Goal: Task Accomplishment & Management: Use online tool/utility

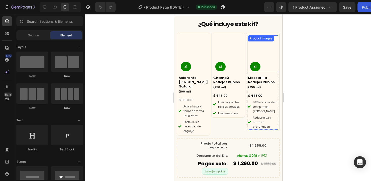
scroll to position [1734, 0]
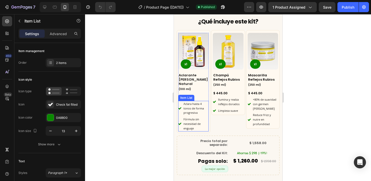
click at [198, 104] on span "Aclara hasta 4 tonos de forma progresiva" at bounding box center [193, 108] width 20 height 13
click at [48, 130] on icon "button" at bounding box center [50, 130] width 5 height 5
click at [78, 130] on icon "button" at bounding box center [76, 130] width 5 height 5
click at [179, 107] on icon at bounding box center [179, 108] width 3 height 2
click at [52, 131] on icon "button" at bounding box center [50, 130] width 5 height 5
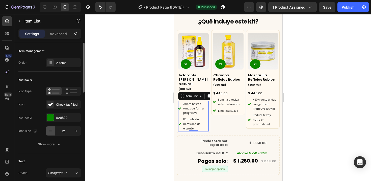
click at [52, 131] on icon "button" at bounding box center [50, 130] width 5 height 5
type input "11"
click at [60, 136] on div "Icon type Icon Check fat filled Icon color 0A8800 Icon size 11 Show more" at bounding box center [49, 118] width 63 height 62
click at [90, 139] on div at bounding box center [228, 97] width 286 height 167
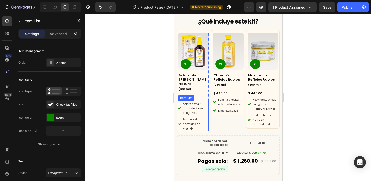
click at [198, 109] on div "Aclara hasta 4 tonos de forma progresiva" at bounding box center [195, 108] width 27 height 15
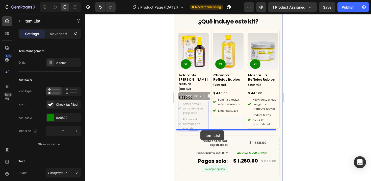
drag, startPoint x: 204, startPoint y: 88, endPoint x: 200, endPoint y: 130, distance: 42.1
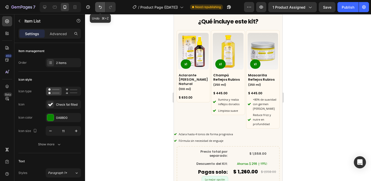
click at [99, 8] on icon "Undo/Redo" at bounding box center [100, 7] width 5 height 5
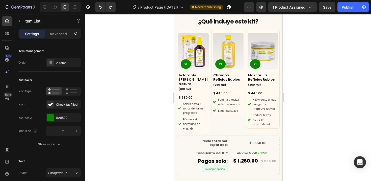
click at [190, 103] on span "Aclara hasta 4 tonos de forma progresiva" at bounding box center [193, 108] width 20 height 13
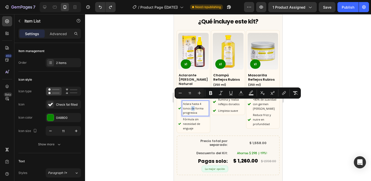
click at [192, 105] on p "Aclara hasta 4 tonos de forma progresiva" at bounding box center [195, 108] width 25 height 13
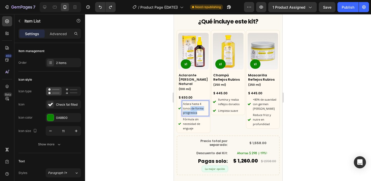
drag, startPoint x: 190, startPoint y: 104, endPoint x: 200, endPoint y: 107, distance: 10.2
click at [200, 107] on p "Aclara hasta 4 tonos de forma progresiva" at bounding box center [195, 108] width 25 height 13
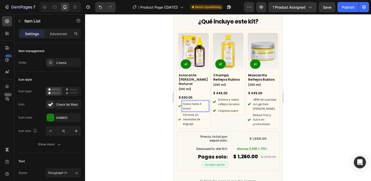
click at [198, 113] on span "Fórmula sin necesidad de enguaje" at bounding box center [191, 119] width 17 height 13
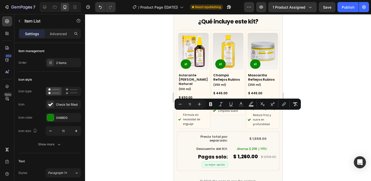
click at [170, 115] on div at bounding box center [228, 97] width 286 height 167
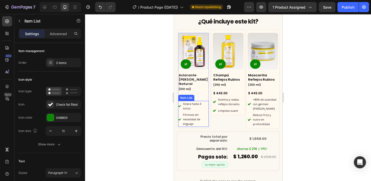
click at [194, 114] on span "Fórmula sin necesidad de enguaje" at bounding box center [191, 119] width 17 height 13
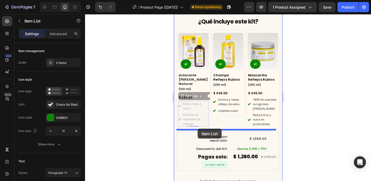
drag, startPoint x: 191, startPoint y: 92, endPoint x: 197, endPoint y: 129, distance: 36.9
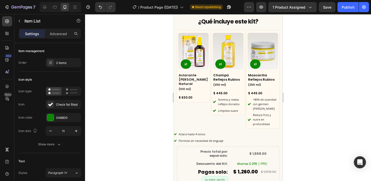
click at [214, 139] on span "Fórmula sin necesidad de enguaje" at bounding box center [201, 141] width 45 height 4
click at [227, 138] on div "Aclara hasta 4 tonos Fórmula sin necesidad de enguaje" at bounding box center [228, 137] width 109 height 13
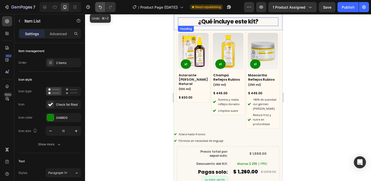
click at [98, 7] on icon "Undo/Redo" at bounding box center [100, 7] width 5 height 5
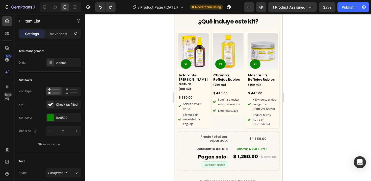
click at [202, 105] on div "Aclara hasta 4 tonos" at bounding box center [195, 106] width 27 height 11
click at [179, 112] on div "Fórmula sin necesidad de enguaje" at bounding box center [193, 119] width 31 height 15
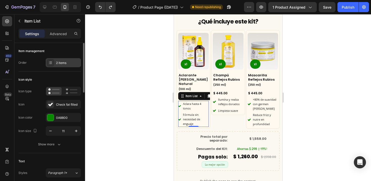
click at [65, 64] on div "2 items" at bounding box center [68, 63] width 24 height 5
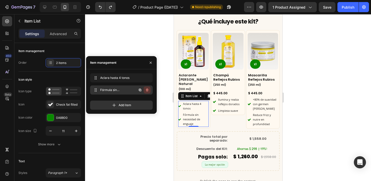
click at [149, 90] on icon "button" at bounding box center [147, 90] width 4 height 4
click at [148, 90] on div "Delete" at bounding box center [143, 90] width 9 height 5
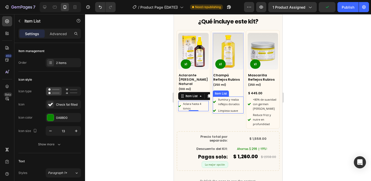
click at [232, 102] on span "Ilumina y realza reflejos dorados" at bounding box center [228, 101] width 21 height 8
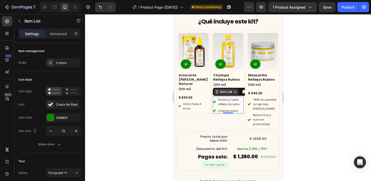
click at [229, 92] on div "Item List" at bounding box center [226, 91] width 14 height 5
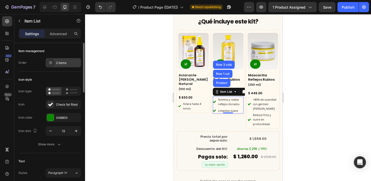
click at [58, 64] on div "2 items" at bounding box center [68, 63] width 24 height 5
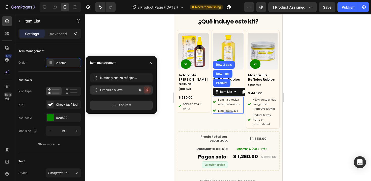
click at [147, 90] on icon "button" at bounding box center [147, 90] width 0 height 1
click at [147, 90] on div "Delete" at bounding box center [143, 90] width 9 height 5
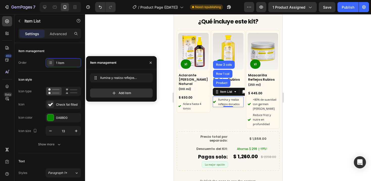
click at [147, 119] on div at bounding box center [228, 97] width 286 height 167
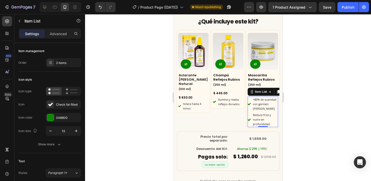
click at [262, 105] on p "+80% de suavidad con germen [PERSON_NAME]" at bounding box center [265, 103] width 25 height 13
click at [254, 91] on div "Item List" at bounding box center [261, 91] width 14 height 5
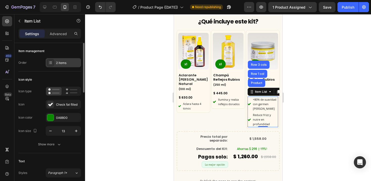
click at [56, 65] on div "2 items" at bounding box center [63, 62] width 35 height 9
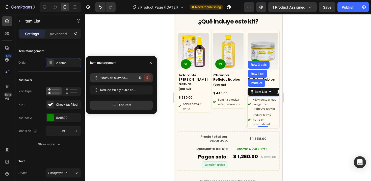
click at [149, 77] on button "button" at bounding box center [147, 77] width 7 height 7
click at [149, 77] on button "Delete" at bounding box center [144, 77] width 14 height 7
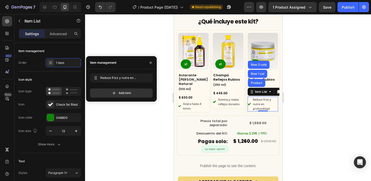
click at [145, 129] on div at bounding box center [228, 97] width 286 height 167
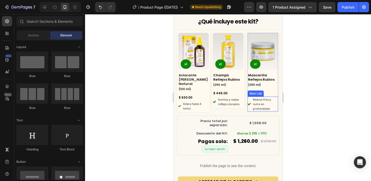
click at [266, 105] on span "Reduce frizz y nutre en profundidad" at bounding box center [262, 103] width 18 height 13
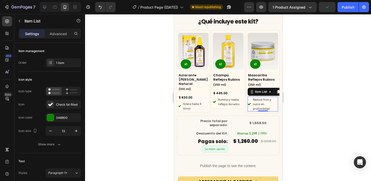
click at [263, 104] on p "Reduce frizz y nutre en profundidad" at bounding box center [265, 103] width 25 height 13
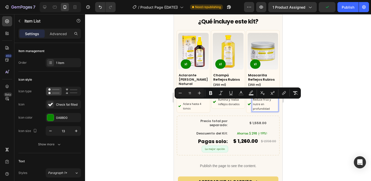
click at [262, 104] on p "Reduce frizz y nutre en profundidad" at bounding box center [265, 103] width 25 height 13
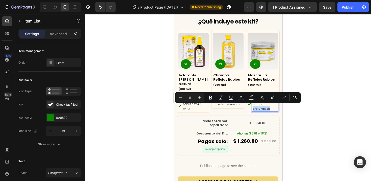
drag, startPoint x: 262, startPoint y: 104, endPoint x: 267, endPoint y: 110, distance: 7.5
click at [267, 110] on div "Reduce frizz y nutre en profundidad" at bounding box center [265, 103] width 26 height 15
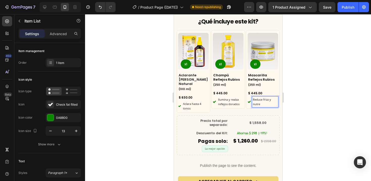
click at [301, 118] on div at bounding box center [228, 97] width 286 height 167
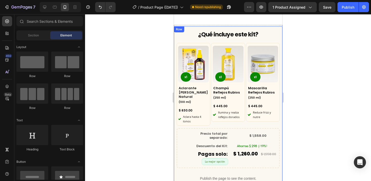
scroll to position [1715, 0]
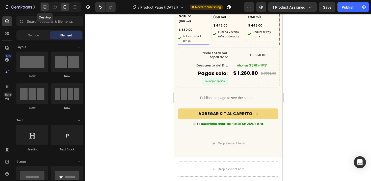
click at [45, 9] on icon at bounding box center [44, 7] width 5 height 5
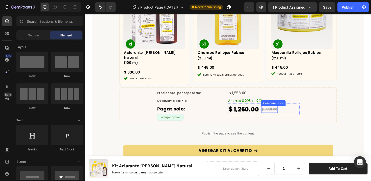
scroll to position [1988, 0]
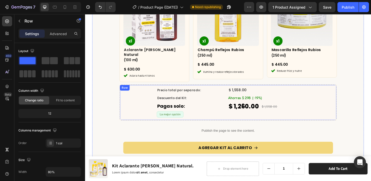
click at [125, 90] on div "Row" at bounding box center [127, 92] width 8 height 5
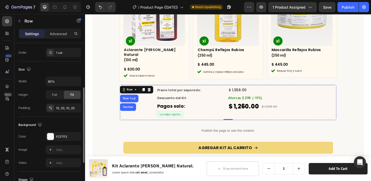
scroll to position [156, 0]
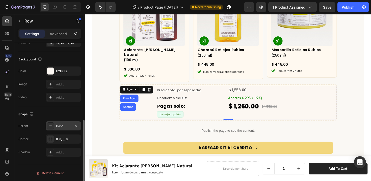
click at [58, 128] on div "Dash" at bounding box center [63, 125] width 35 height 9
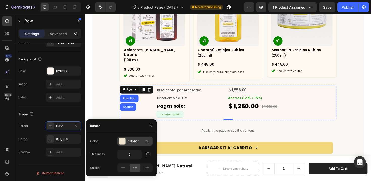
click at [123, 140] on div at bounding box center [122, 141] width 7 height 7
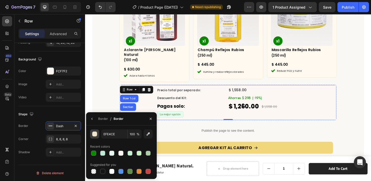
click at [91, 136] on button "button" at bounding box center [94, 133] width 9 height 9
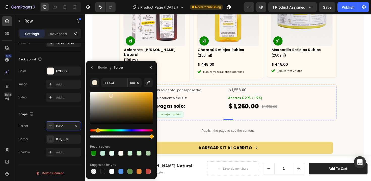
drag, startPoint x: 100, startPoint y: 96, endPoint x: 111, endPoint y: 95, distance: 10.2
click at [111, 95] on div at bounding box center [111, 96] width 4 height 4
type input "EAD19F"
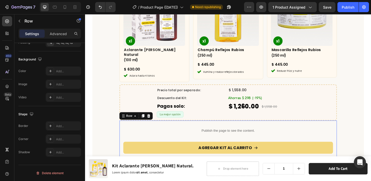
click at [198, 144] on div "Publish the page to see the content. Custom Code AGREGAR KIT AL CARRITO Add to …" at bounding box center [236, 172] width 222 height 82
click at [356, 129] on div "¿Qué incluye este kit? Heading Row Product Images x1 Product Badge Aclarante [P…" at bounding box center [237, 80] width 288 height 271
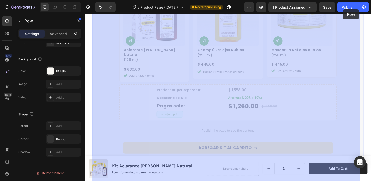
drag, startPoint x: 357, startPoint y: 12, endPoint x: 367, endPoint y: 42, distance: 31.6
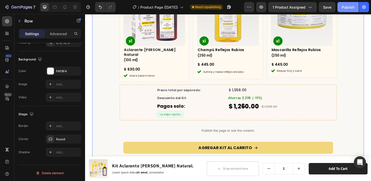
click at [350, 6] on div "Publish" at bounding box center [348, 7] width 13 height 5
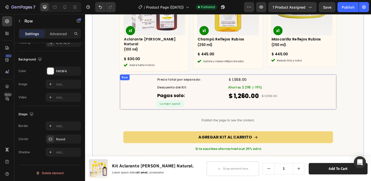
scroll to position [2000, 0]
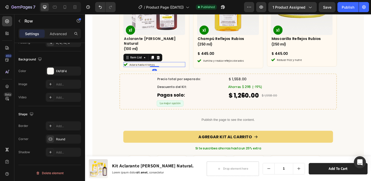
click at [128, 66] on icon at bounding box center [128, 67] width 4 height 3
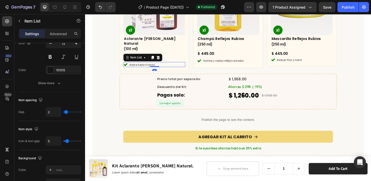
scroll to position [0, 0]
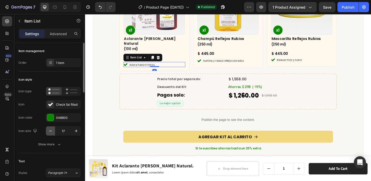
click at [50, 133] on icon "button" at bounding box center [50, 130] width 5 height 5
type input "14"
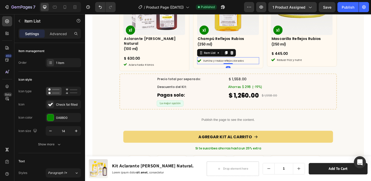
click at [205, 62] on icon at bounding box center [206, 63] width 4 height 3
click at [51, 132] on icon "button" at bounding box center [50, 130] width 5 height 5
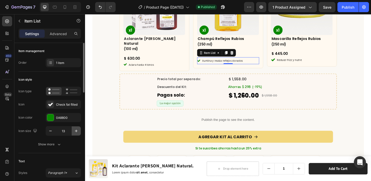
click at [75, 130] on icon "button" at bounding box center [76, 130] width 5 height 5
type input "14"
click at [126, 66] on icon at bounding box center [127, 67] width 3 height 3
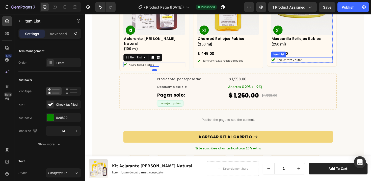
click at [283, 62] on icon at bounding box center [284, 62] width 4 height 4
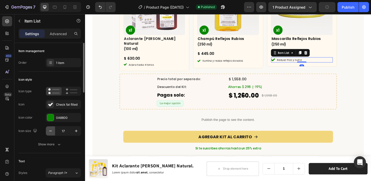
click at [49, 132] on icon "button" at bounding box center [50, 130] width 5 height 5
type input "14"
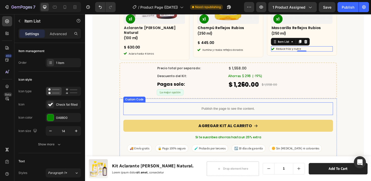
scroll to position [2012, 0]
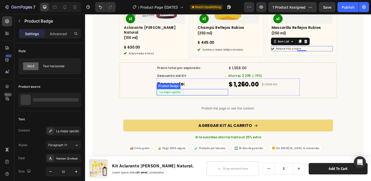
click at [174, 93] on pre "La mejor opción" at bounding box center [175, 96] width 28 height 7
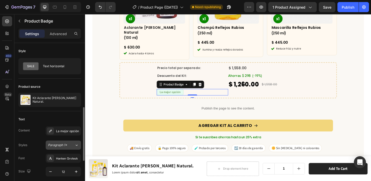
scroll to position [47, 0]
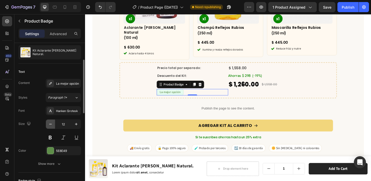
click at [52, 124] on icon "button" at bounding box center [50, 123] width 5 height 5
type input "11"
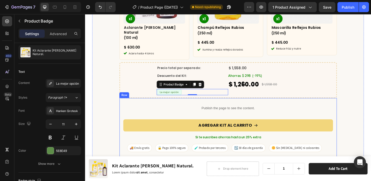
click at [276, 103] on div "Publish the page to see the content. Custom Code AGREGAR KIT AL CARRITO Add to …" at bounding box center [236, 148] width 230 height 90
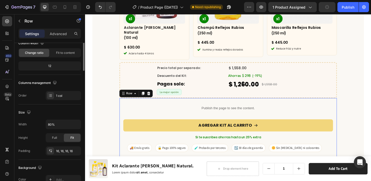
scroll to position [0, 0]
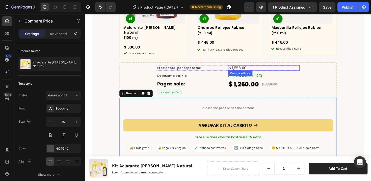
click at [247, 68] on div "$ 1,558.00" at bounding box center [275, 71] width 76 height 6
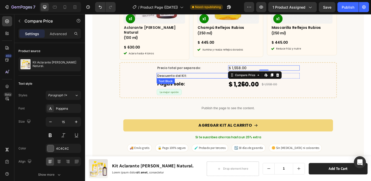
click at [234, 77] on p "Descuento del Kit:" at bounding box center [198, 79] width 75 height 5
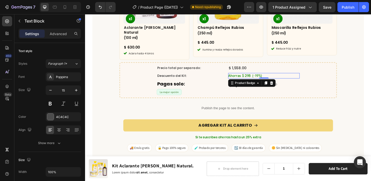
click at [240, 77] on pre "Ahorras $ 298 (-19%)" at bounding box center [255, 79] width 36 height 6
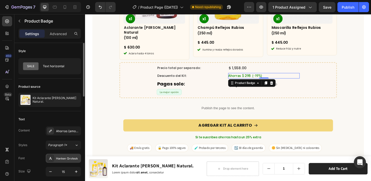
click at [63, 159] on div "Hanken Grotesk" at bounding box center [68, 158] width 24 height 5
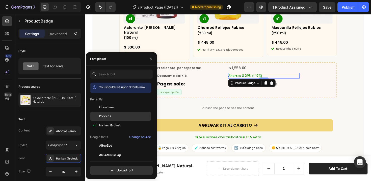
click at [102, 116] on span "Poppins" at bounding box center [105, 116] width 12 height 5
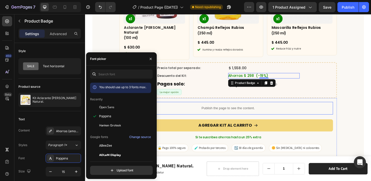
click at [300, 111] on p "Publish the page to see the content." at bounding box center [236, 113] width 222 height 5
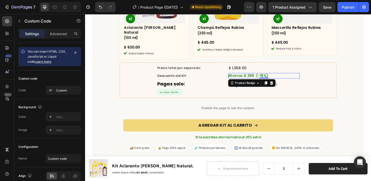
click at [259, 76] on pre "Ahorras $ 298 (-19%)" at bounding box center [258, 79] width 42 height 6
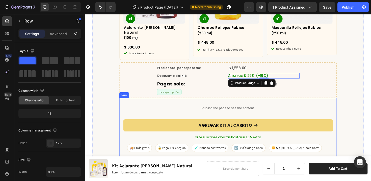
click at [130, 117] on div "Publish the page to see the content. Custom Code AGREGAR KIT AL CARRITO Add to …" at bounding box center [236, 148] width 222 height 82
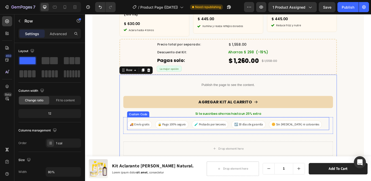
scroll to position [2037, 0]
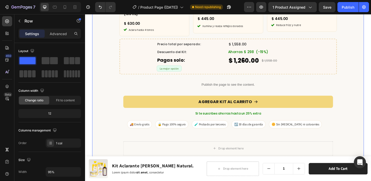
click at [116, 107] on div "¿Qué incluye este kit? Heading Row Product Images x1 Product Badge Aclarante [P…" at bounding box center [237, 32] width 288 height 271
click at [344, 7] on div "Publish" at bounding box center [348, 7] width 13 height 5
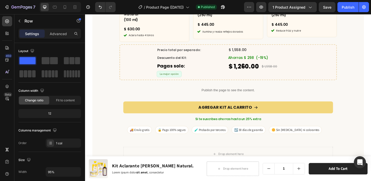
scroll to position [1959, 0]
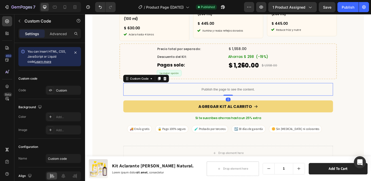
click at [216, 91] on p "Publish the page to see the content." at bounding box center [236, 93] width 222 height 5
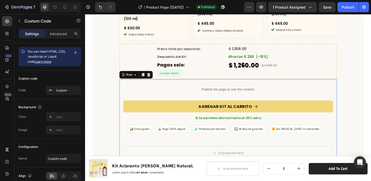
click at [220, 99] on div "Publish the page to see the content. Custom Code AGREGAR KIT AL CARRITO Add to …" at bounding box center [236, 128] width 222 height 82
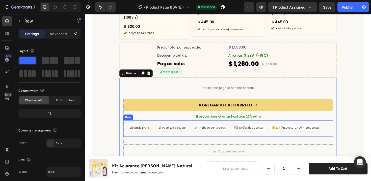
scroll to position [1961, 0]
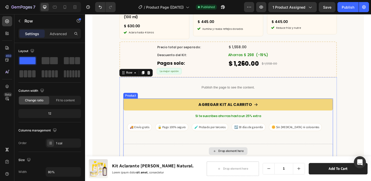
click at [205, 151] on div "Drop element here" at bounding box center [236, 158] width 222 height 15
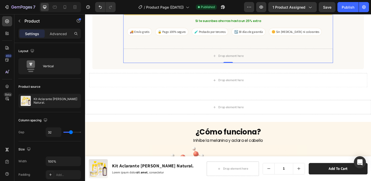
scroll to position [2064, 0]
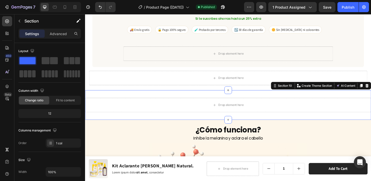
click at [199, 95] on div "Drop element here Section 10 Create Theme Section AI Content Write with [PERSON…" at bounding box center [236, 109] width 303 height 31
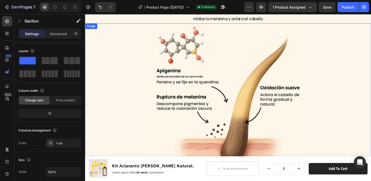
scroll to position [2208, 0]
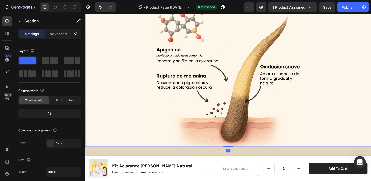
click at [202, 110] on img at bounding box center [236, 78] width 167 height 153
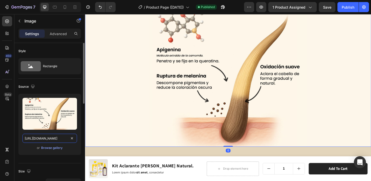
click at [35, 137] on input "[URL][DOMAIN_NAME]" at bounding box center [49, 138] width 55 height 9
